Goal: Navigation & Orientation: Find specific page/section

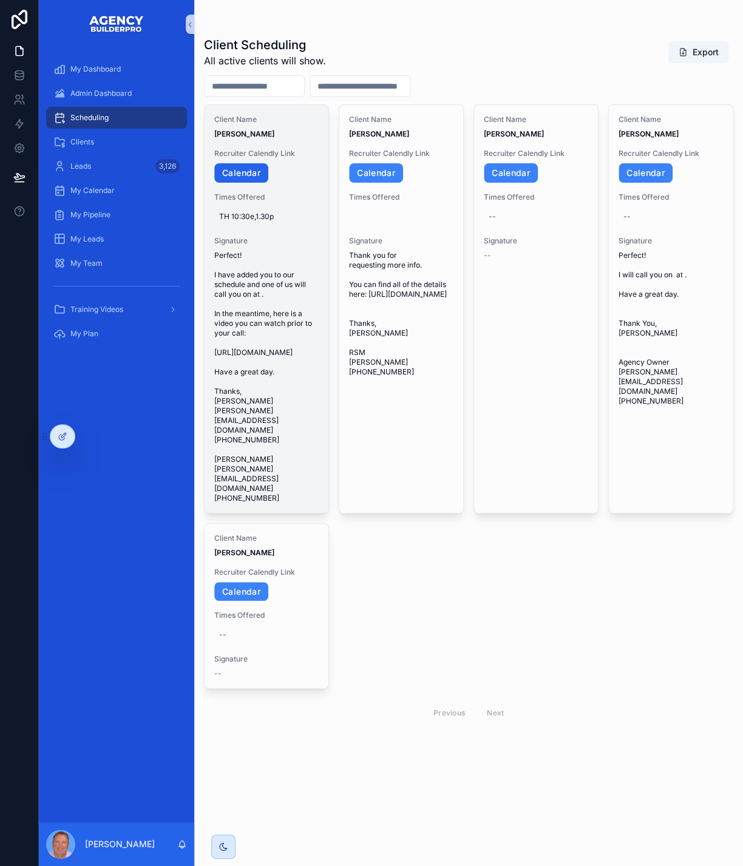
click at [268, 183] on link "Calendar" at bounding box center [241, 172] width 54 height 19
click at [314, 382] on icon "scrollable content" at bounding box center [309, 377] width 10 height 10
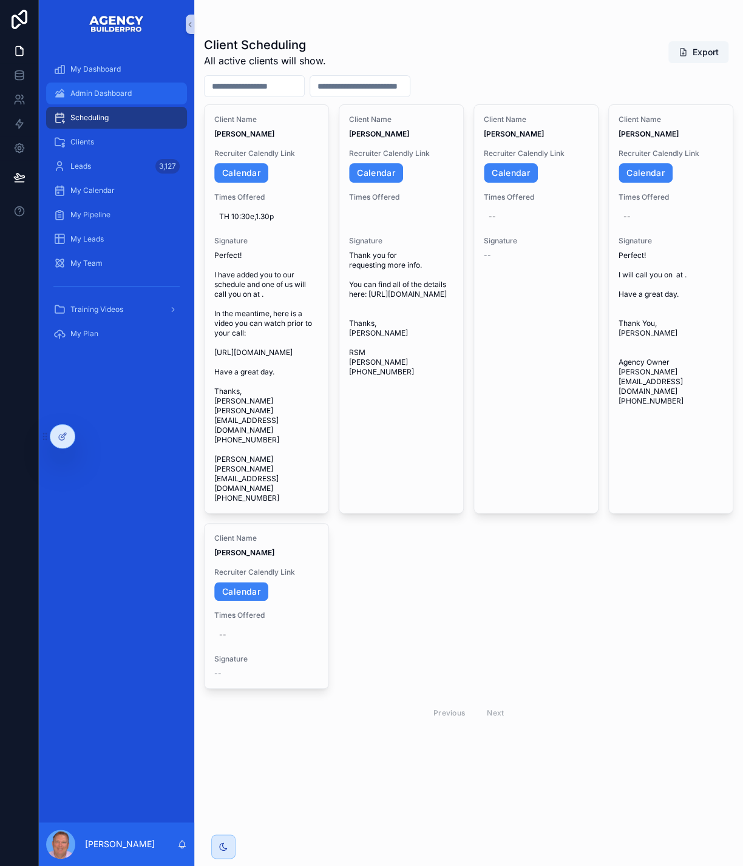
click at [128, 98] on span "Admin Dashboard" at bounding box center [100, 94] width 61 height 10
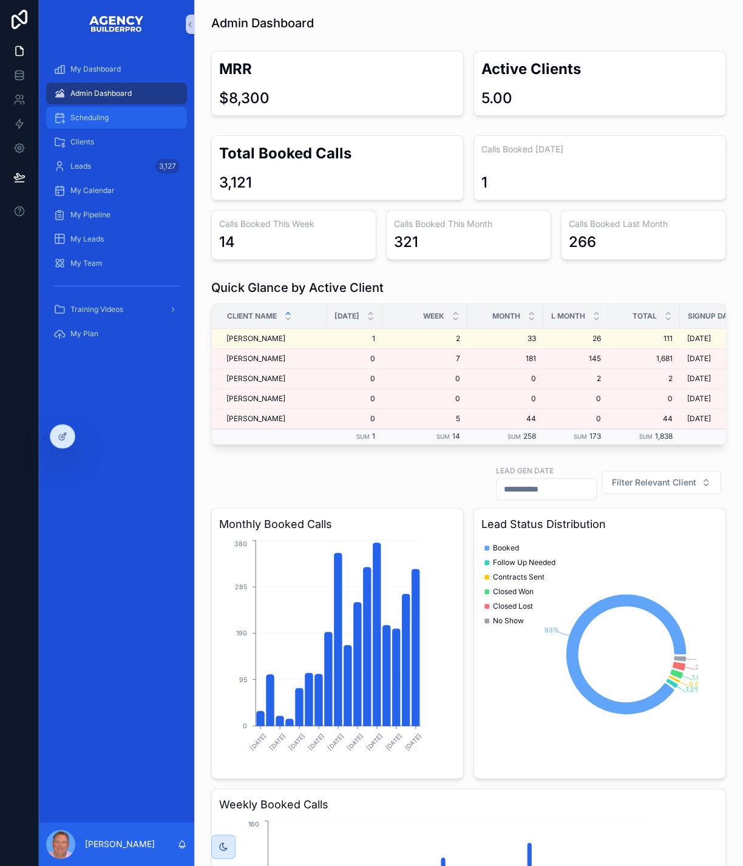
click at [130, 127] on div "Scheduling" at bounding box center [116, 117] width 126 height 19
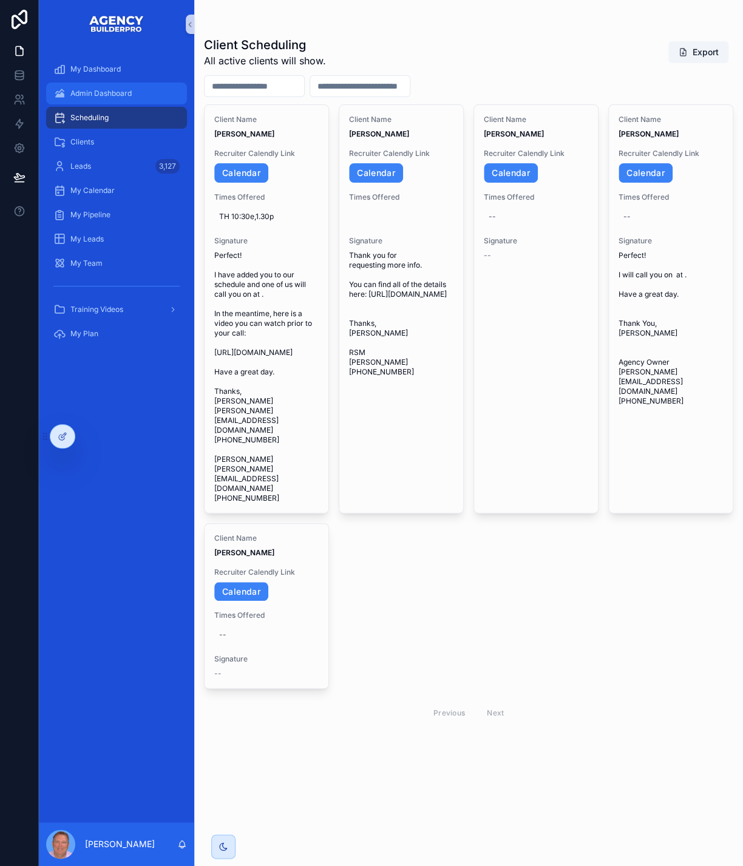
click at [149, 95] on div "Admin Dashboard" at bounding box center [116, 93] width 126 height 19
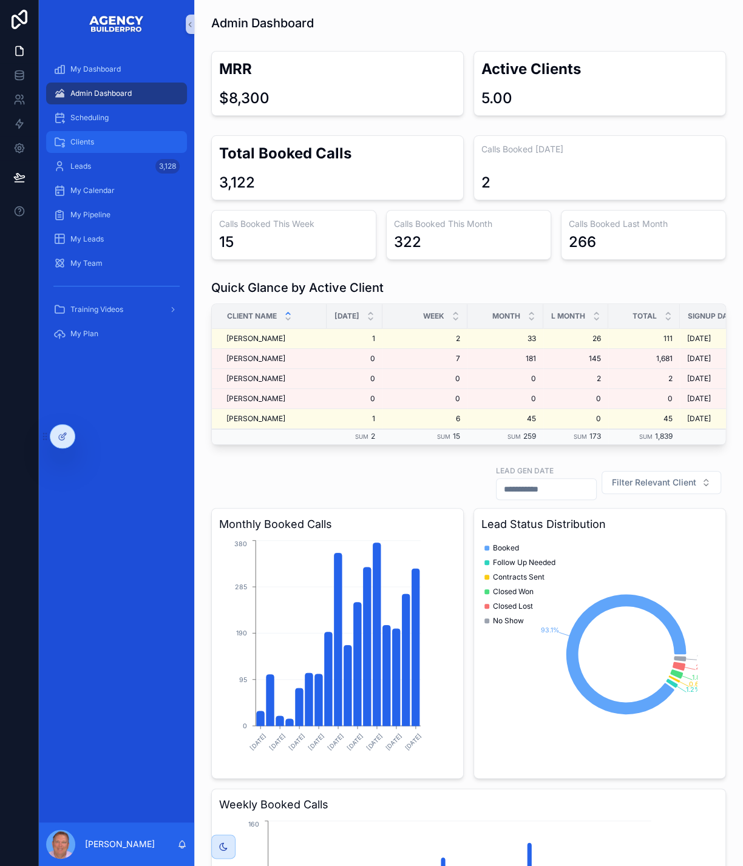
click at [94, 147] on span "Clients" at bounding box center [82, 142] width 24 height 10
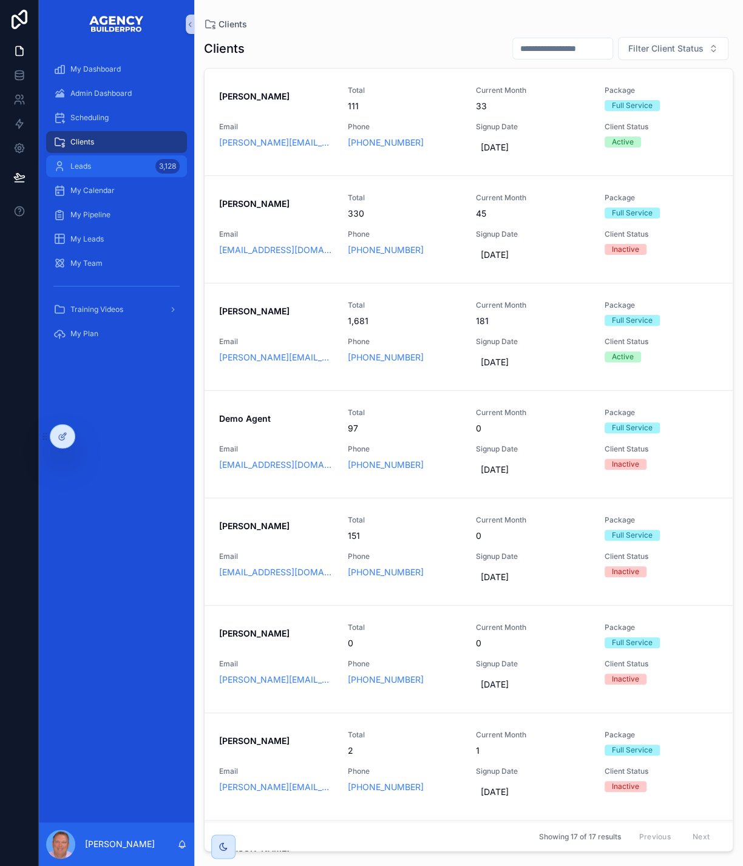
click at [113, 176] on div "Leads 3,128" at bounding box center [116, 166] width 126 height 19
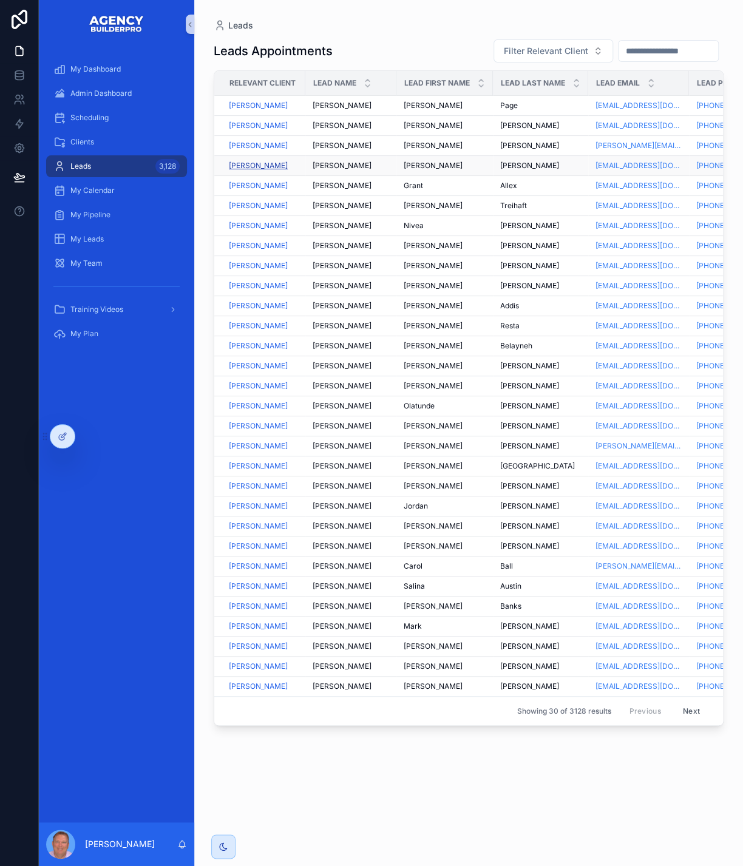
scroll to position [0, 4]
